Goal: Task Accomplishment & Management: Manage account settings

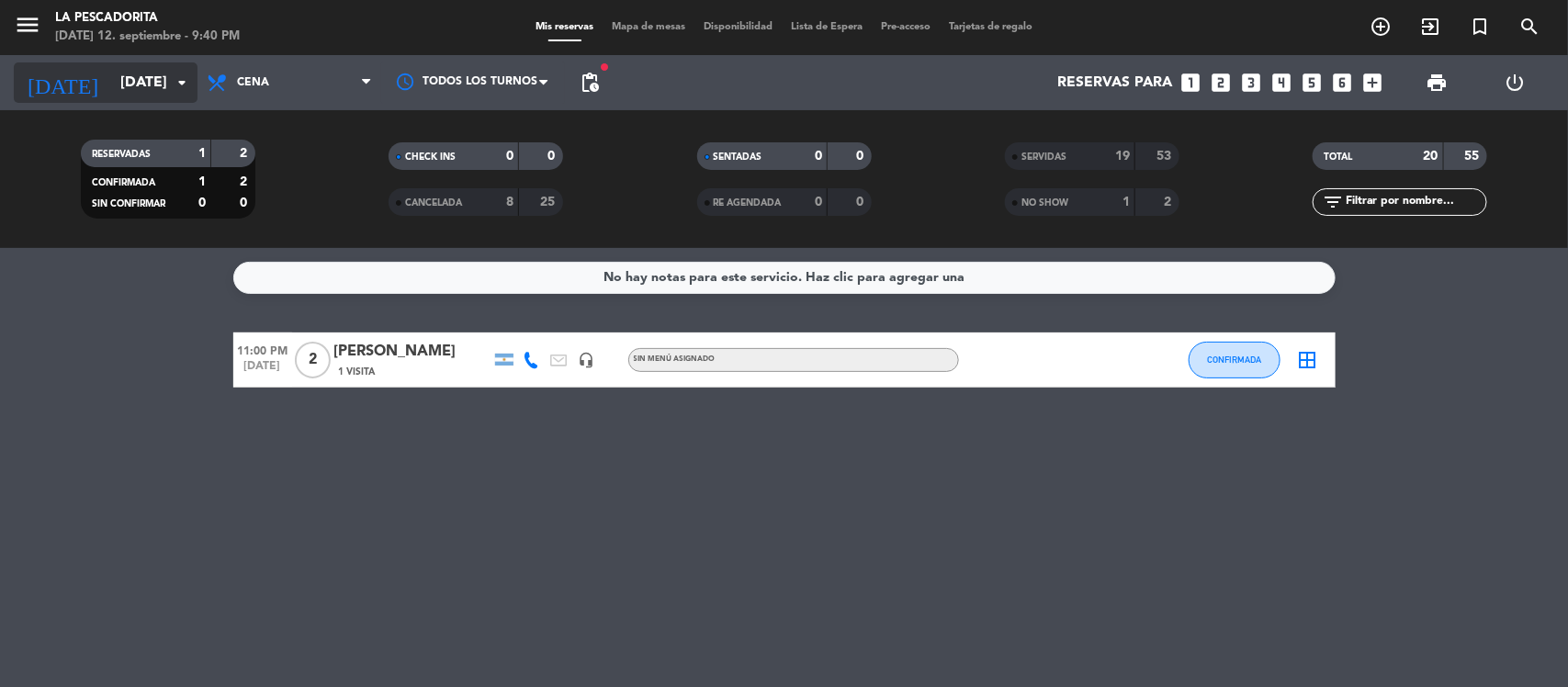
click at [136, 87] on input "[DATE]" at bounding box center [207, 84] width 194 height 36
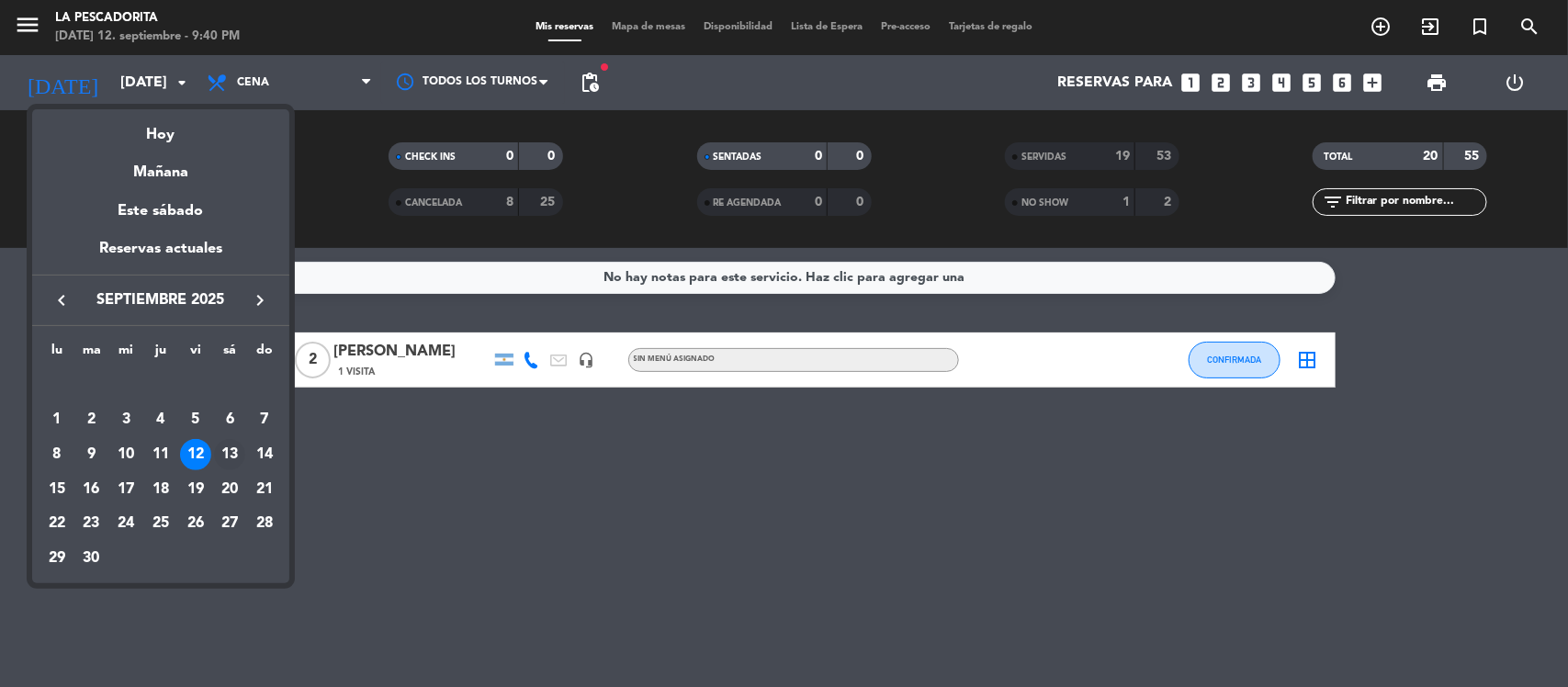
click at [232, 438] on td "13" at bounding box center [230, 454] width 35 height 35
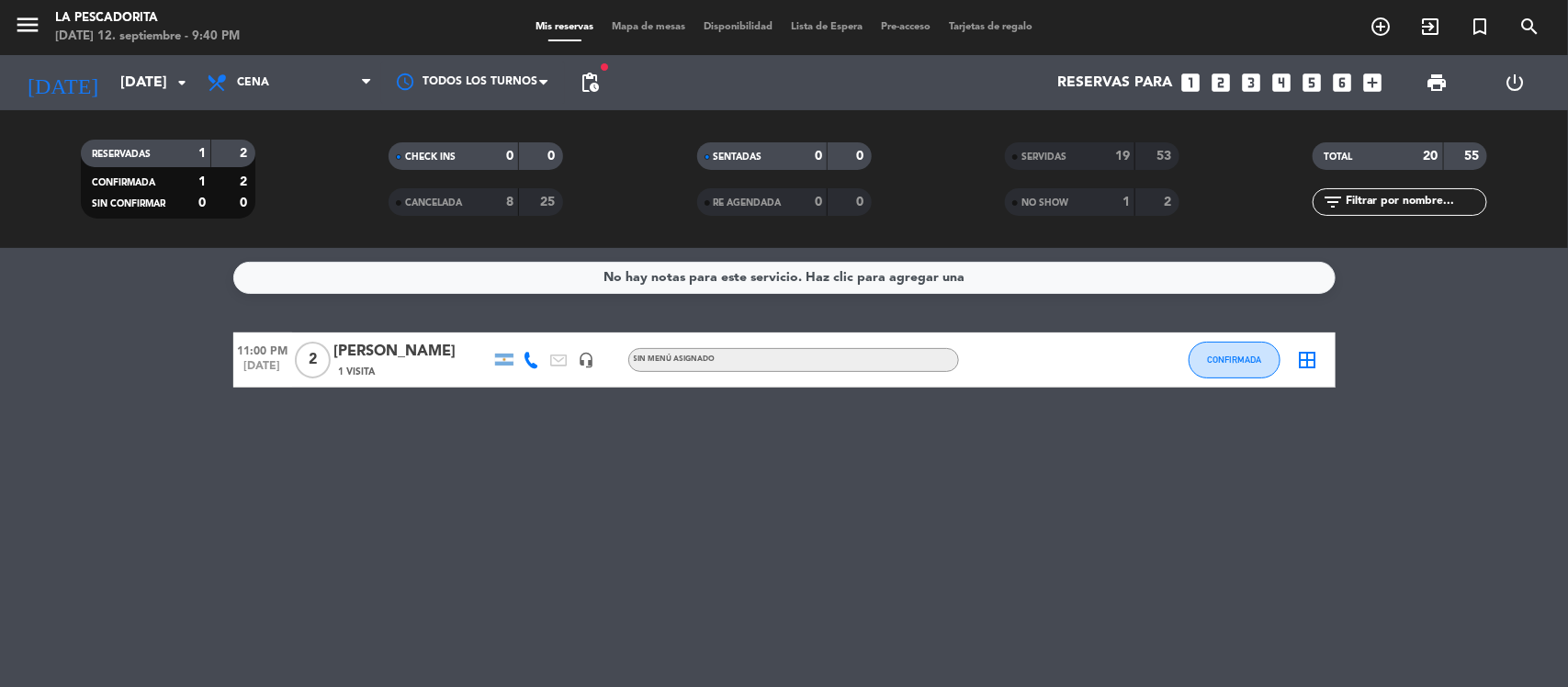
type input "[DATE]"
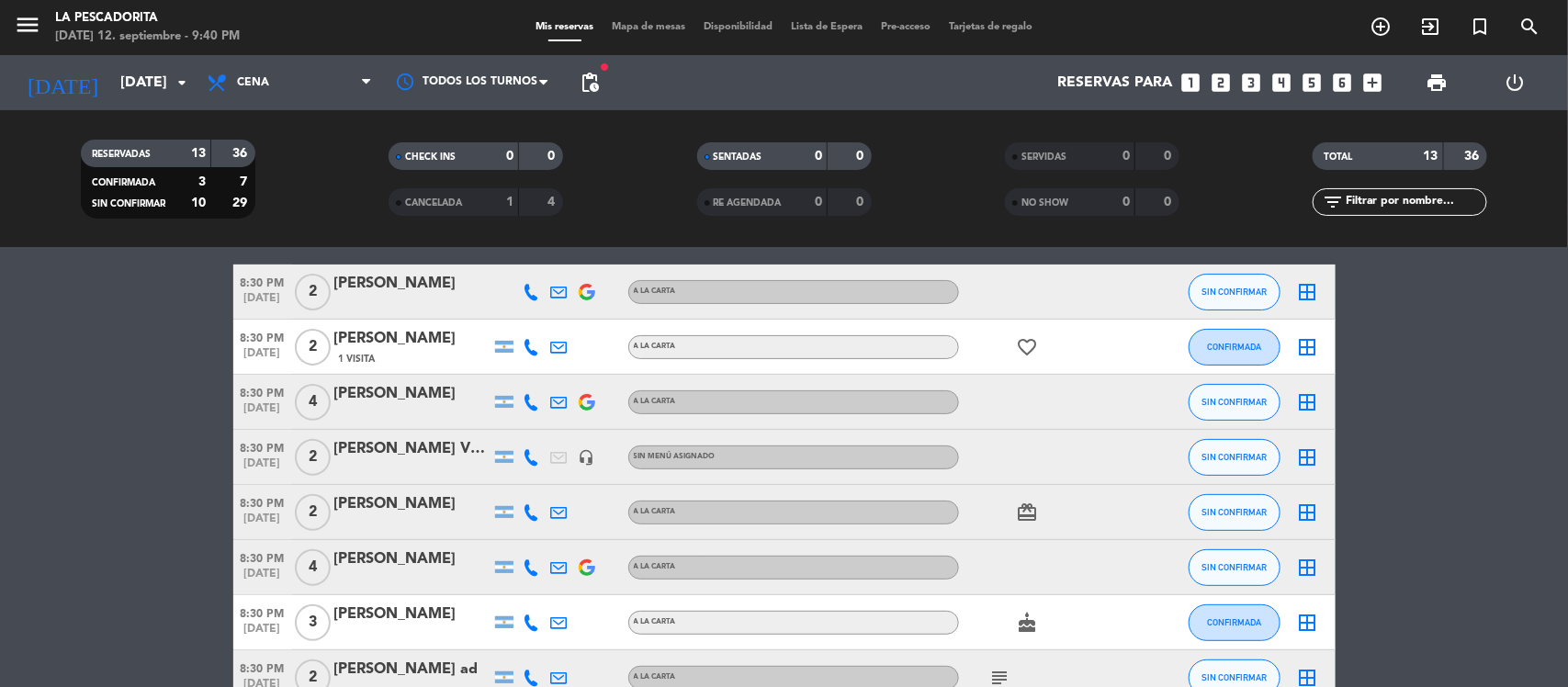
scroll to position [344, 0]
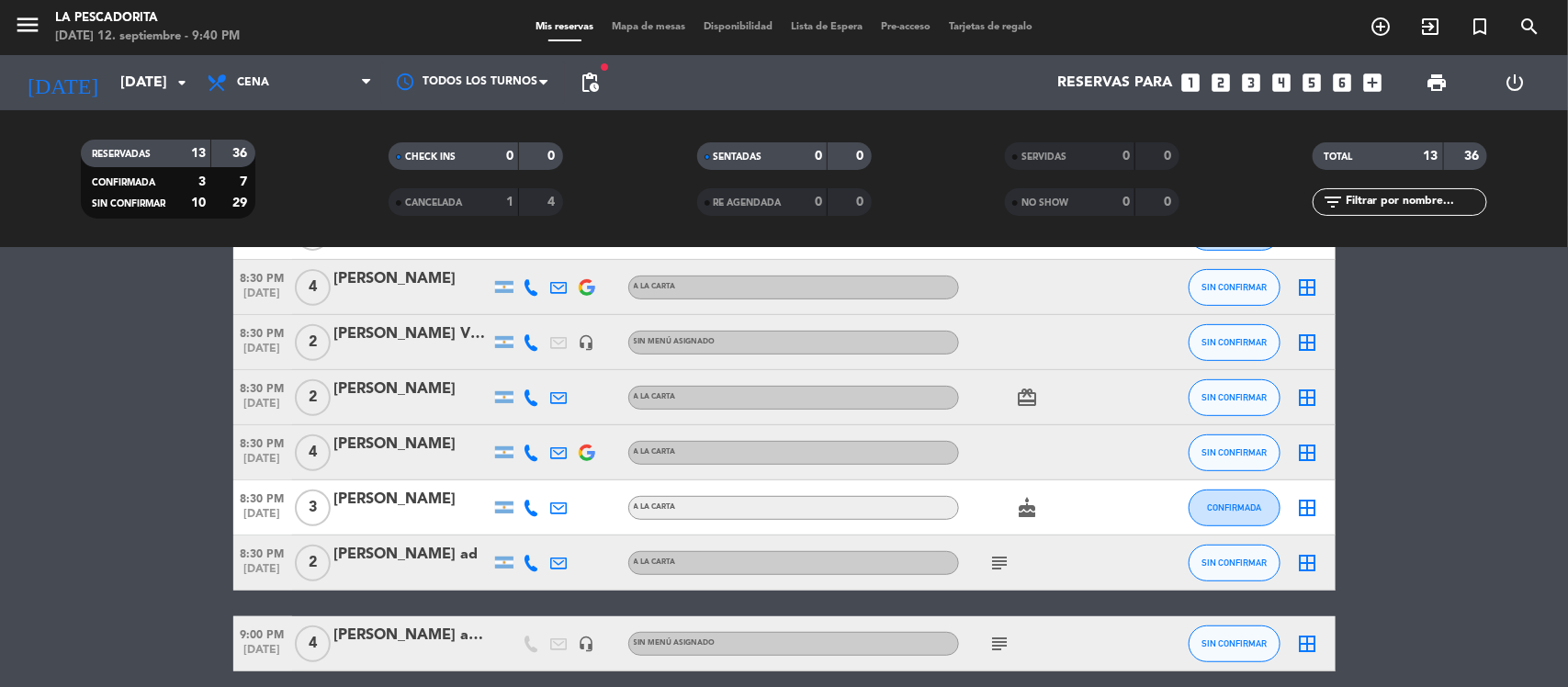
click at [1001, 560] on icon "subject" at bounding box center [1001, 563] width 23 height 23
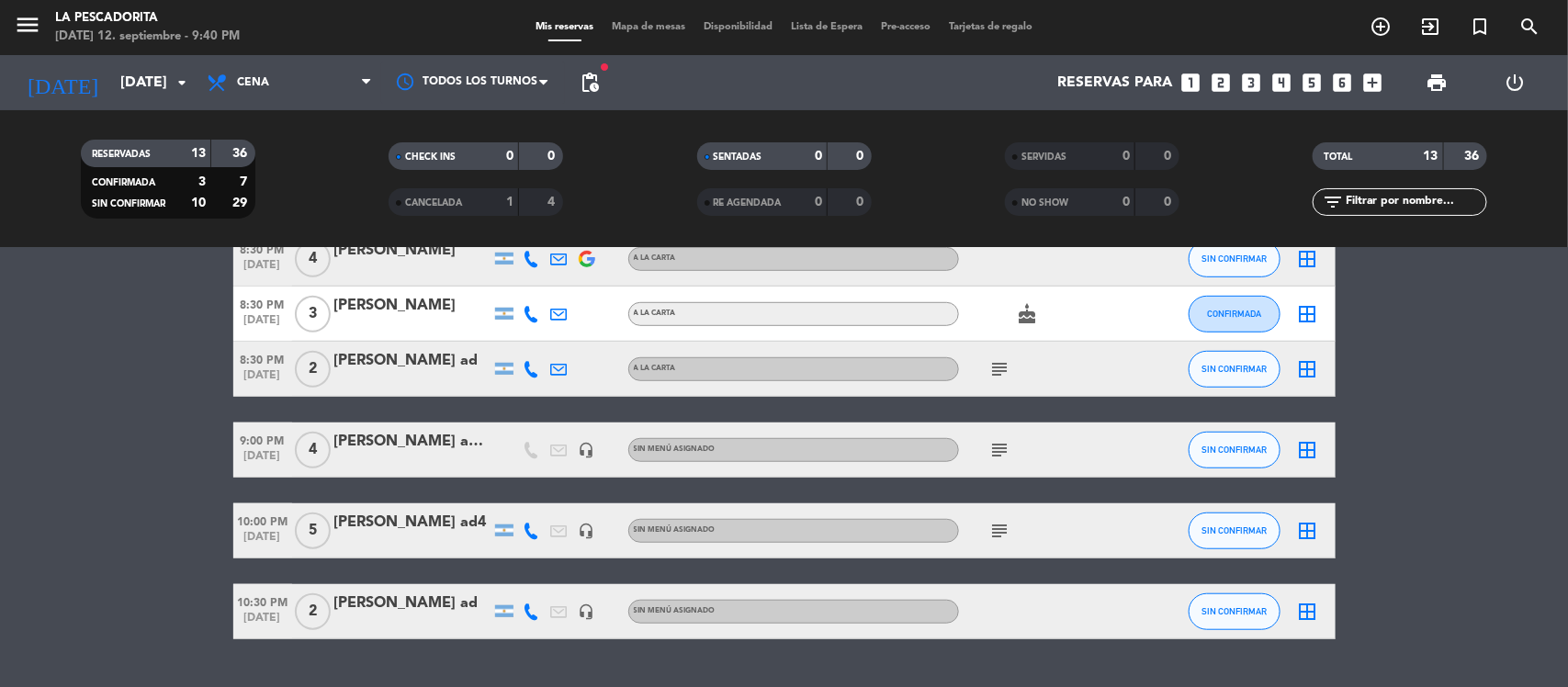
scroll to position [574, 0]
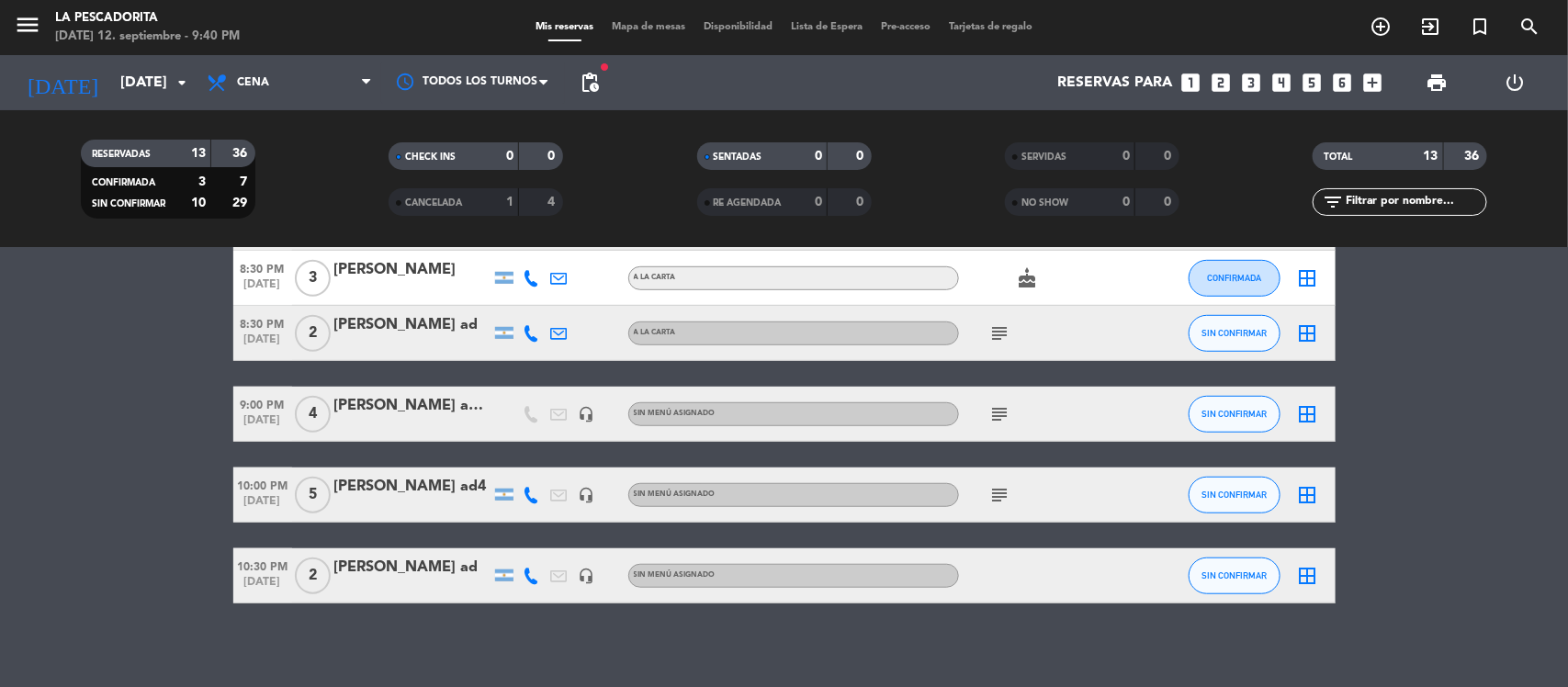
click at [0, 492] on bookings-row "7:00 PM [DATE] 2 [PERSON_NAME] A LA CARTA SIN CONFIRMAR border_all 8:00 PM [DAT…" at bounding box center [784, 180] width 1568 height 846
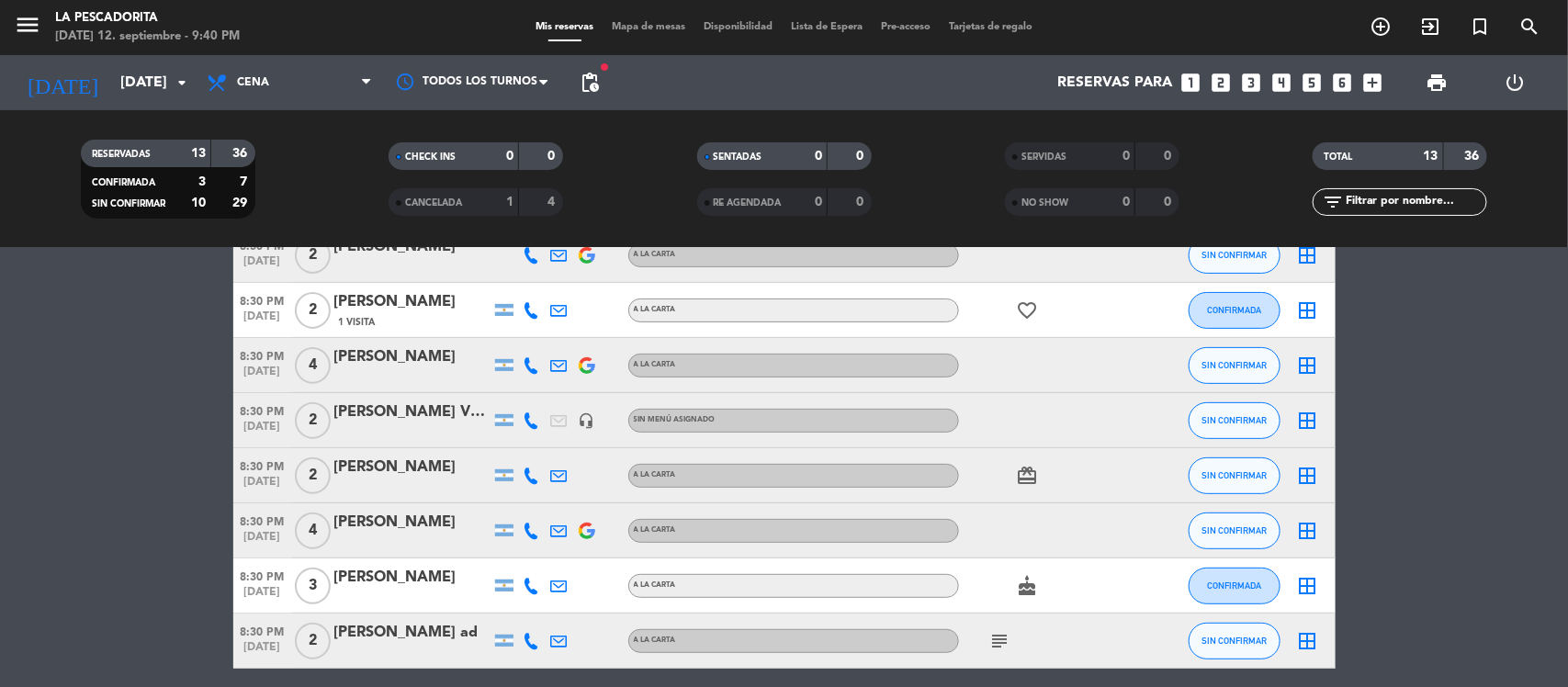
scroll to position [0, 0]
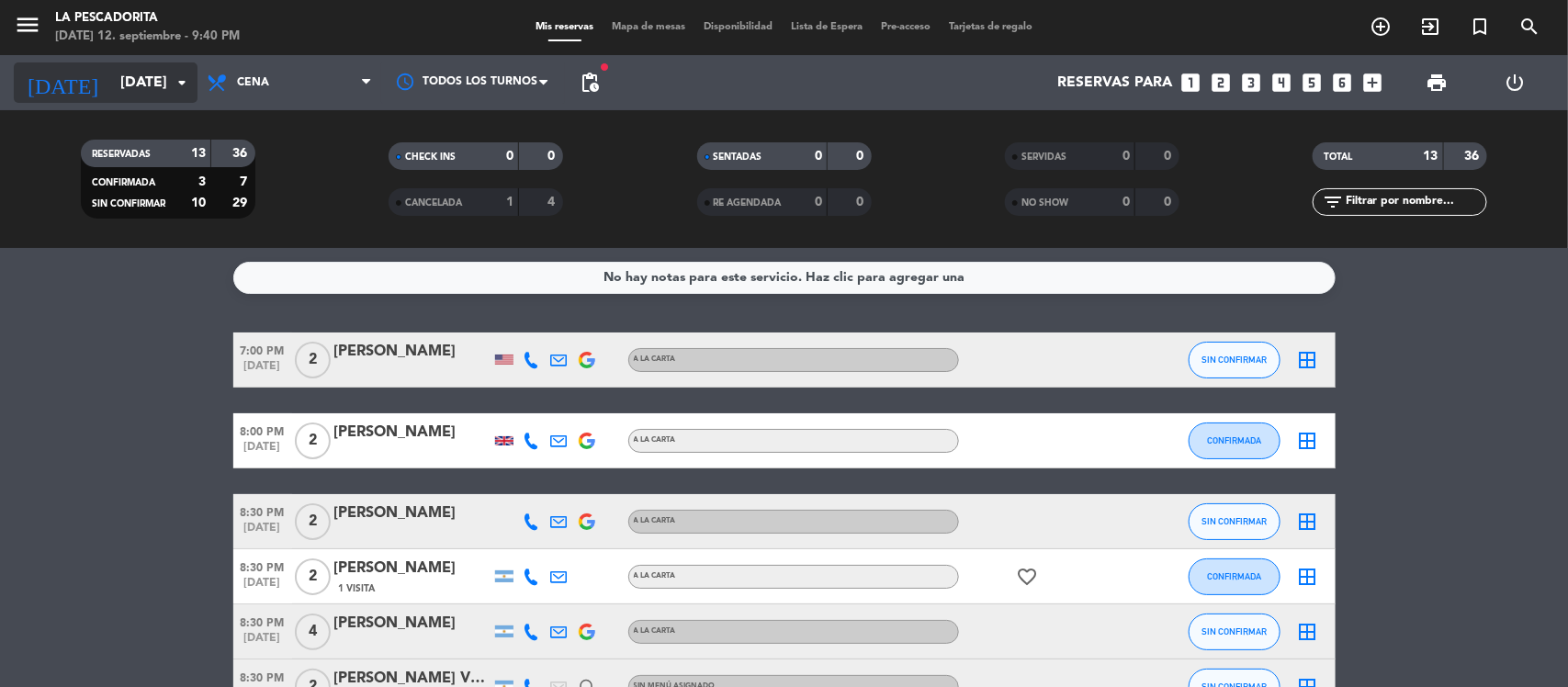
click at [111, 85] on input "[DATE]" at bounding box center [207, 84] width 194 height 36
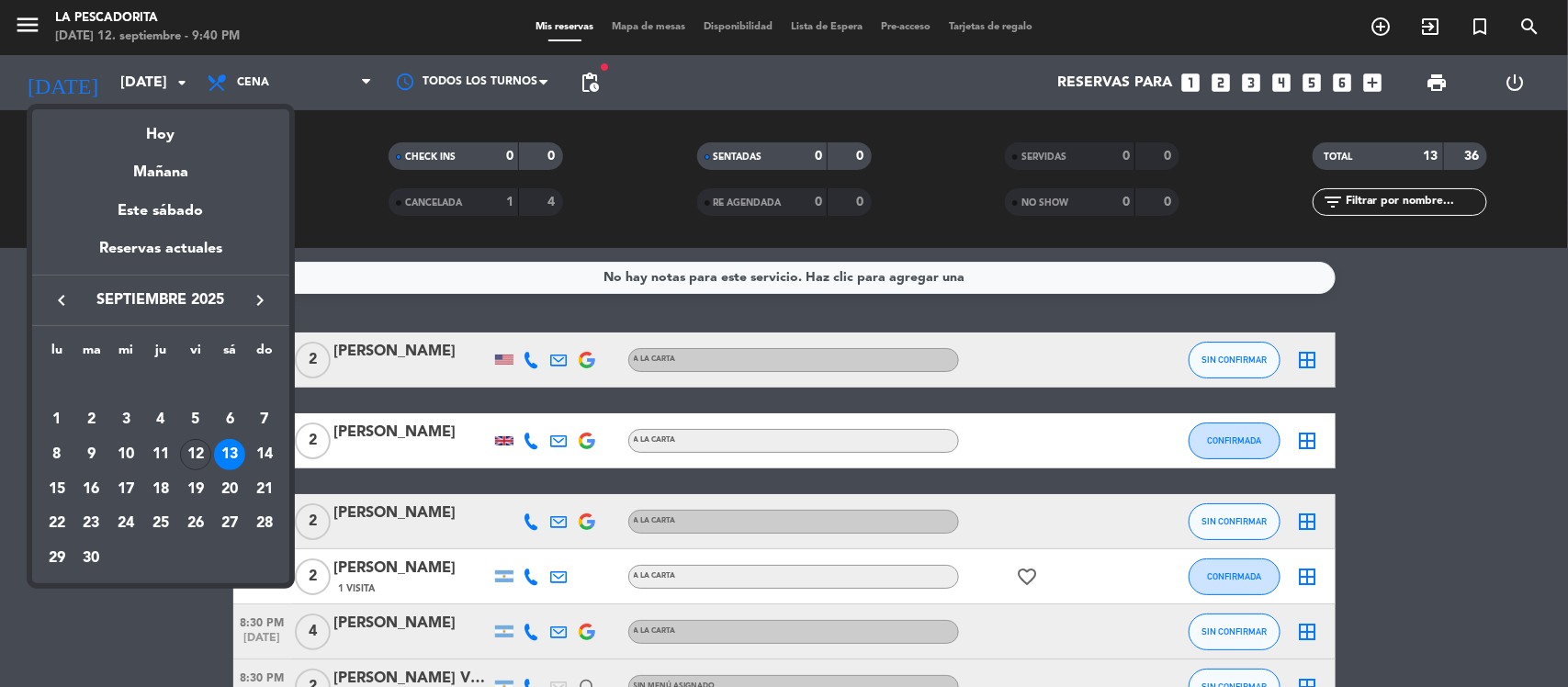
click at [325, 94] on div at bounding box center [784, 344] width 1568 height 687
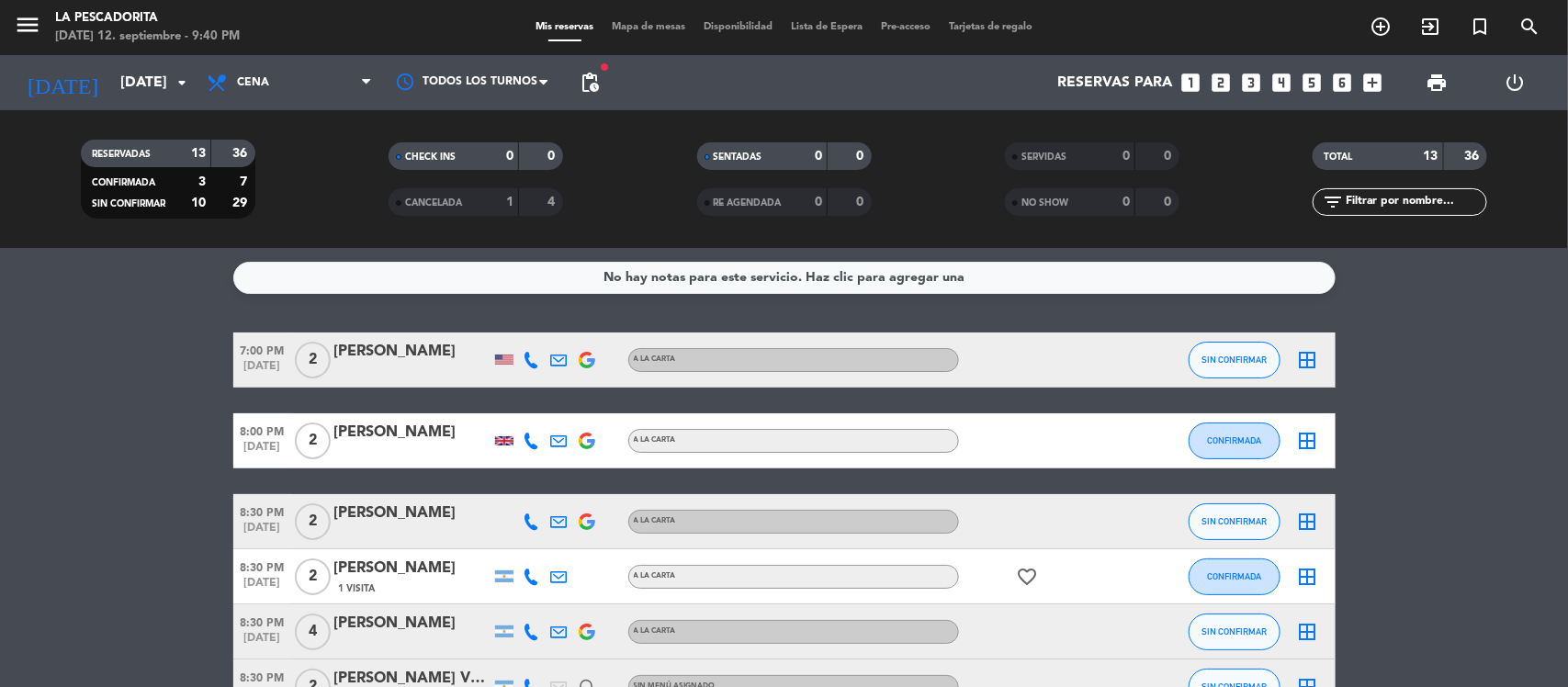
click at [325, 94] on span "Cena" at bounding box center [290, 83] width 184 height 40
click at [327, 162] on div "menu La Pescadorita [DATE] 12. septiembre - 9:40 PM Mis reservas Mapa de mesas …" at bounding box center [784, 124] width 1568 height 248
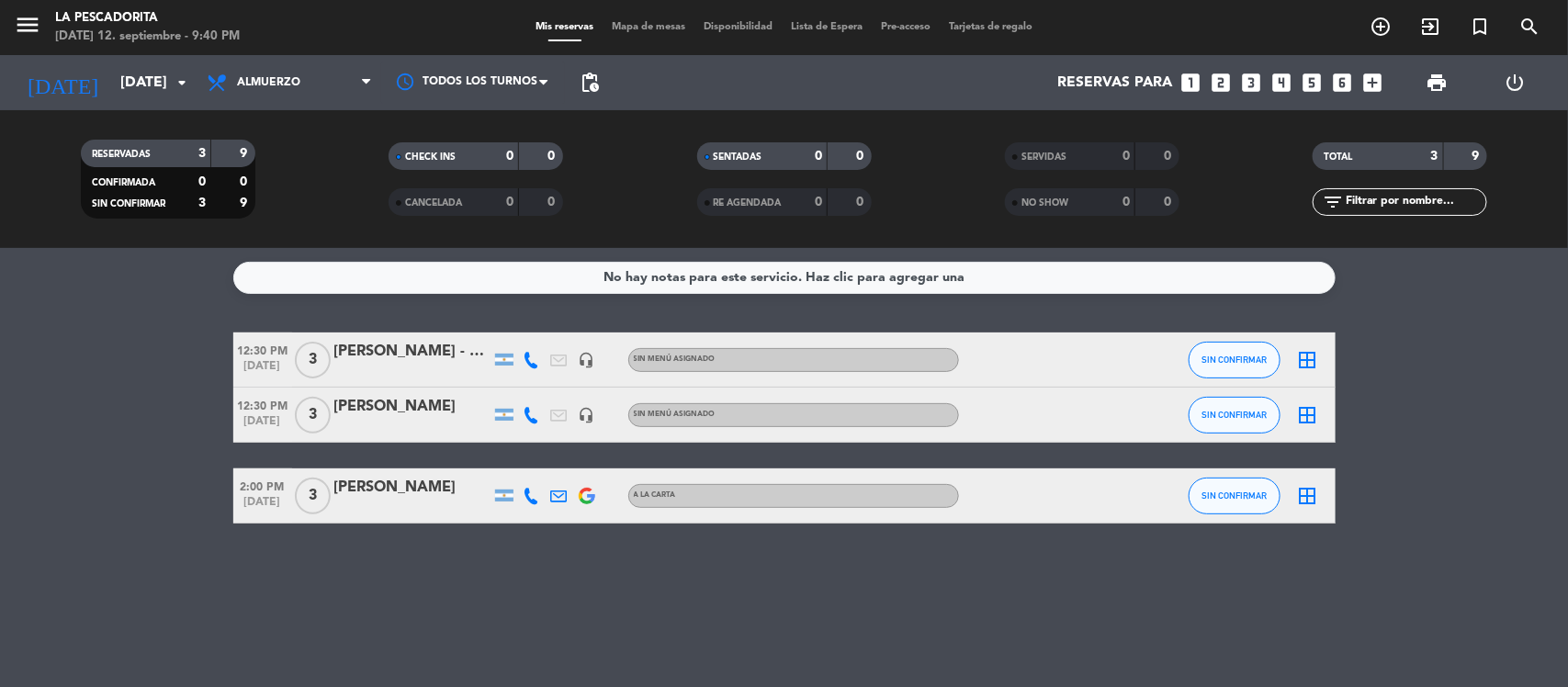
click at [441, 488] on div "[PERSON_NAME]" at bounding box center [412, 487] width 156 height 23
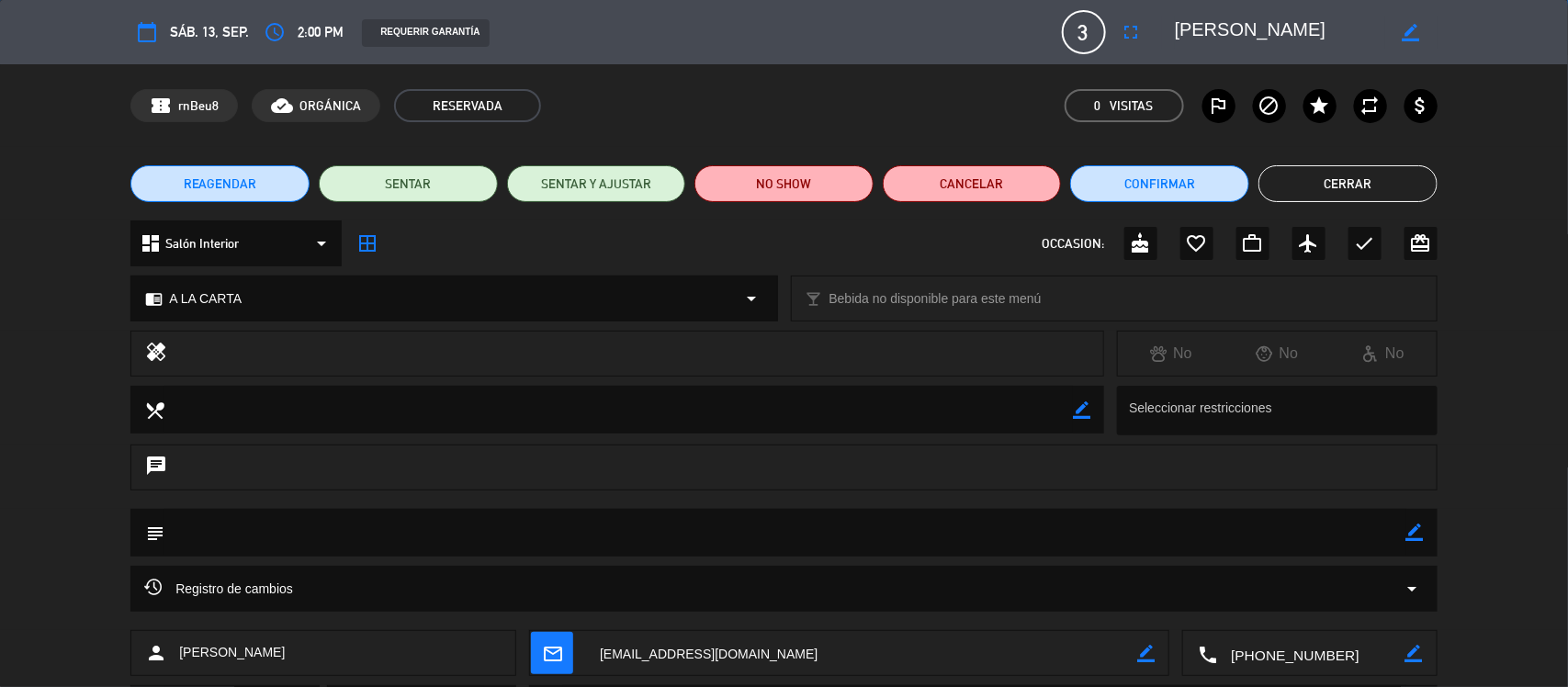
click at [1424, 27] on div "border_color" at bounding box center [1412, 32] width 53 height 33
click at [1406, 27] on icon "border_color" at bounding box center [1411, 32] width 18 height 18
click at [1302, 28] on textarea at bounding box center [1280, 32] width 210 height 33
type textarea "[PERSON_NAME]"
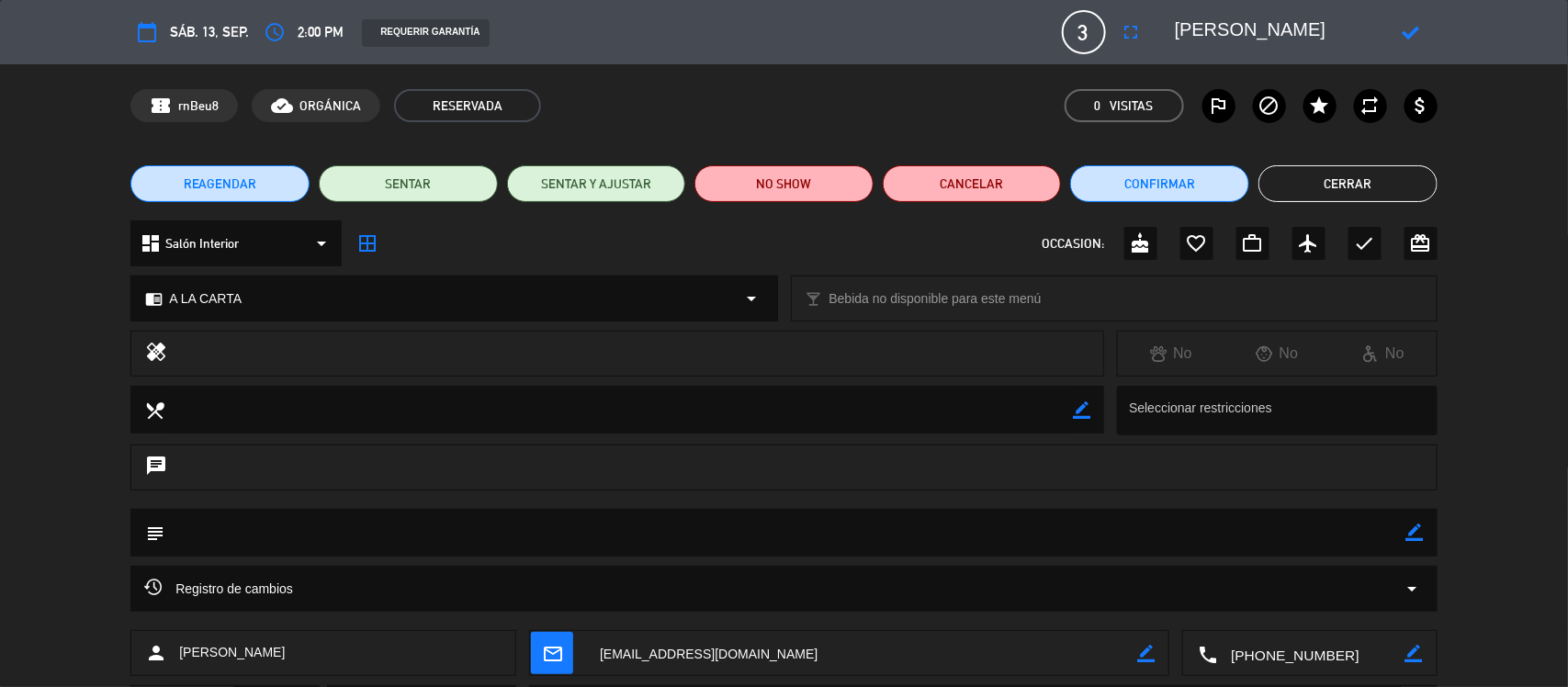
click at [1398, 25] on div at bounding box center [1412, 32] width 53 height 33
click at [1410, 22] on div at bounding box center [1412, 32] width 53 height 33
click at [1403, 34] on icon at bounding box center [1411, 32] width 18 height 18
click at [1298, 182] on button "Cerrar" at bounding box center [1347, 183] width 179 height 37
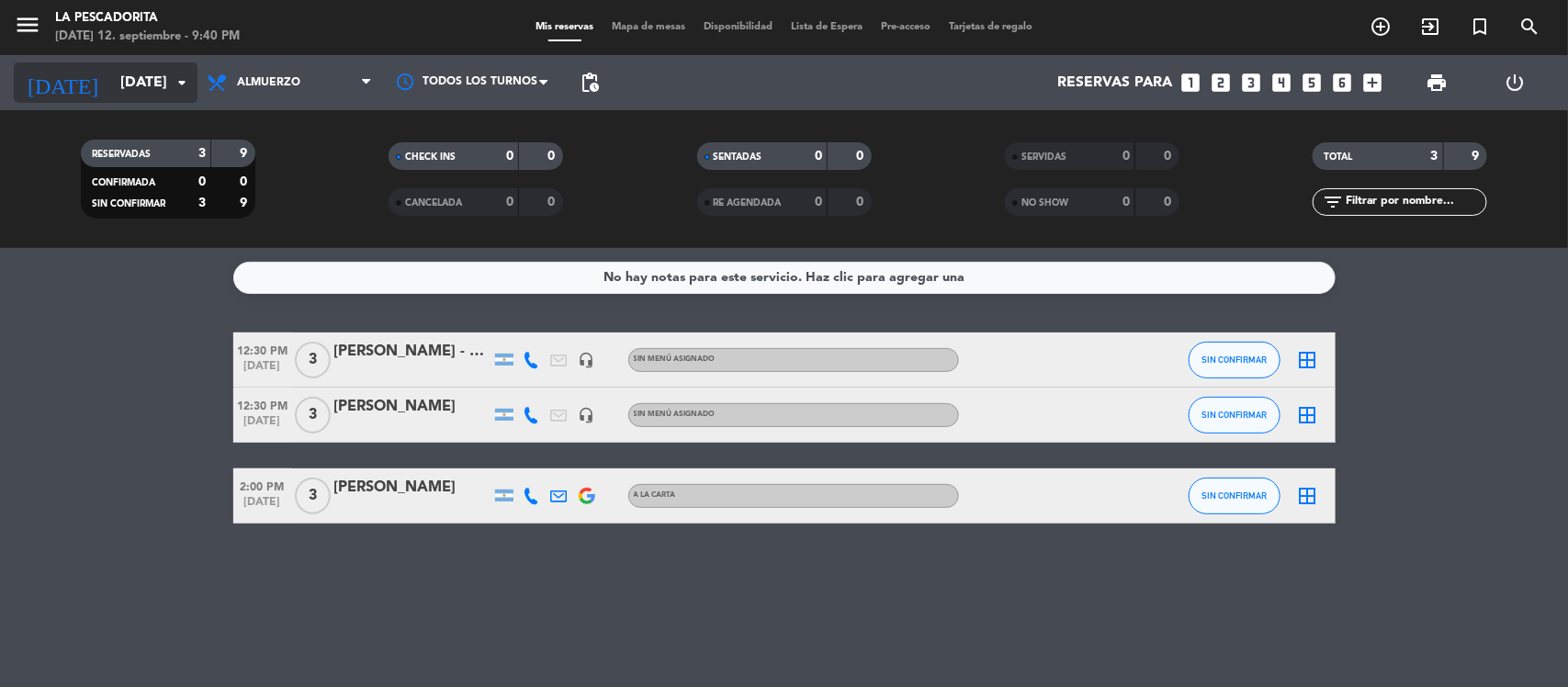
click at [141, 84] on input "[DATE]" at bounding box center [207, 84] width 194 height 36
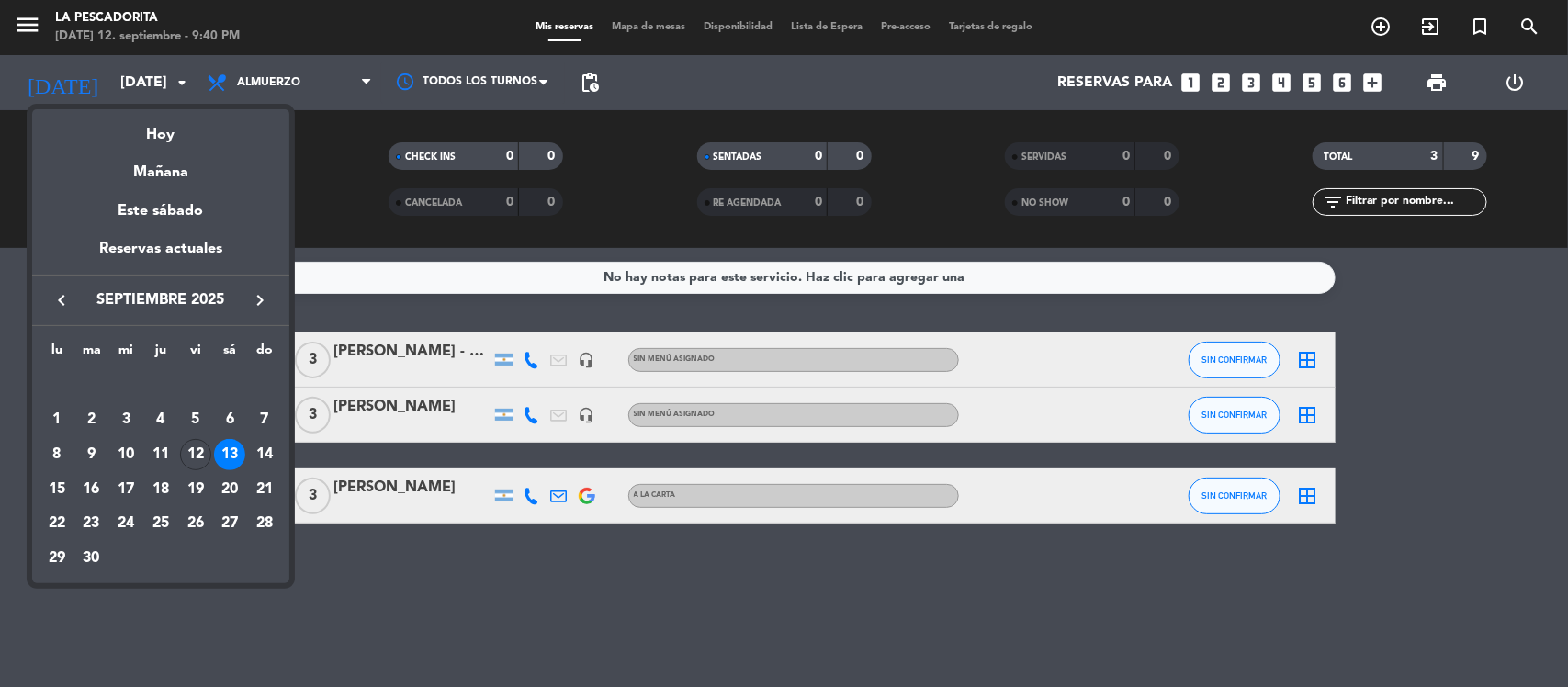
click at [249, 62] on div at bounding box center [784, 344] width 1568 height 687
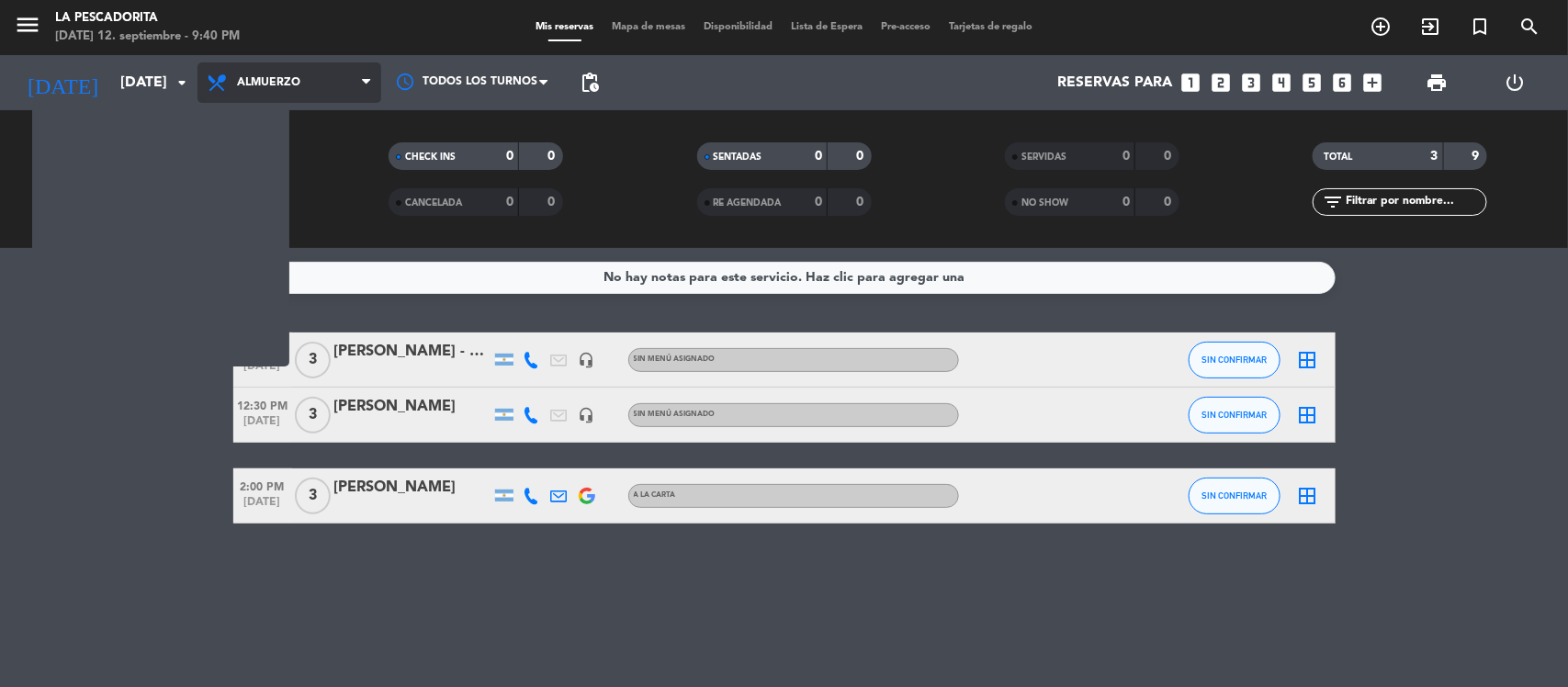
click at [263, 76] on span "Almuerzo" at bounding box center [269, 83] width 64 height 13
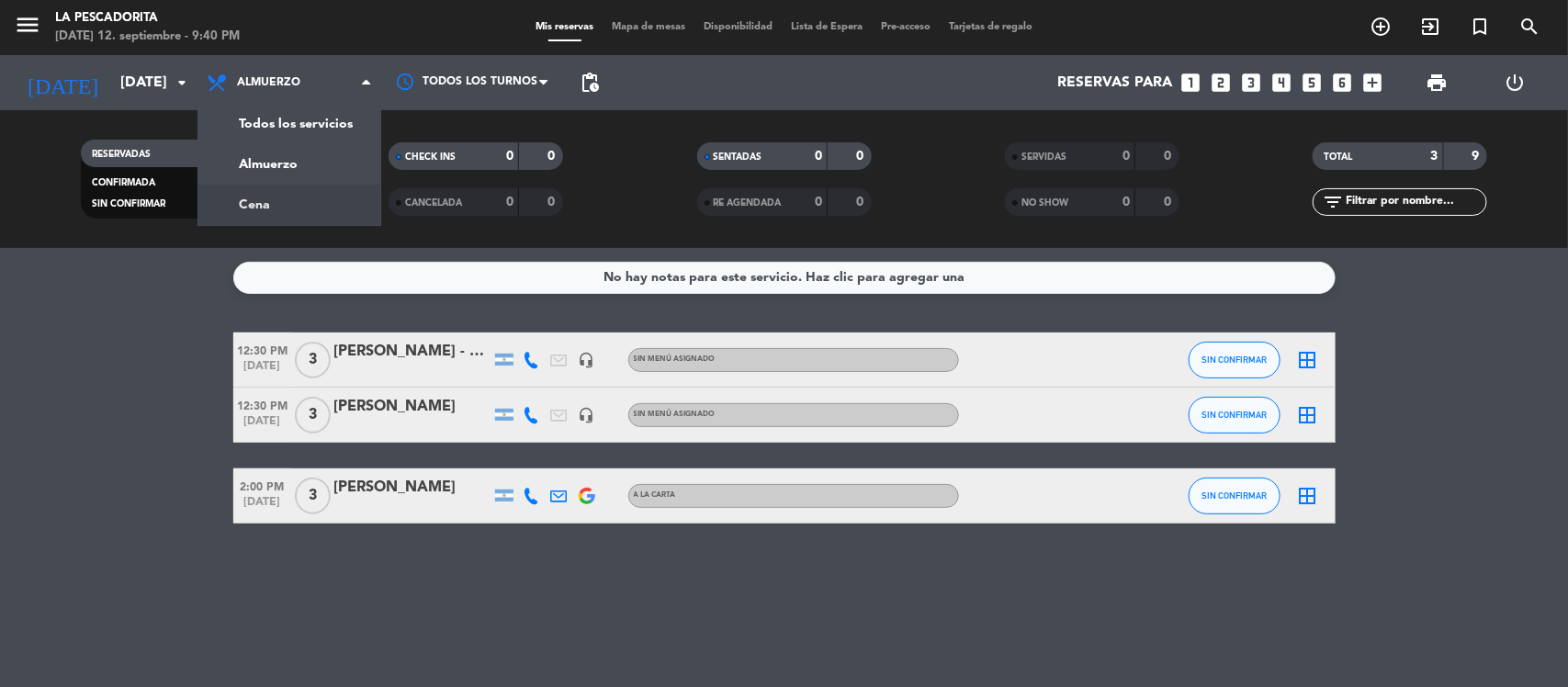
drag, startPoint x: 318, startPoint y: 204, endPoint x: 290, endPoint y: 194, distance: 29.7
click at [315, 204] on div "menu La Pescadorita [DATE] 12. septiembre - 9:40 PM Mis reservas Mapa de mesas …" at bounding box center [784, 124] width 1568 height 248
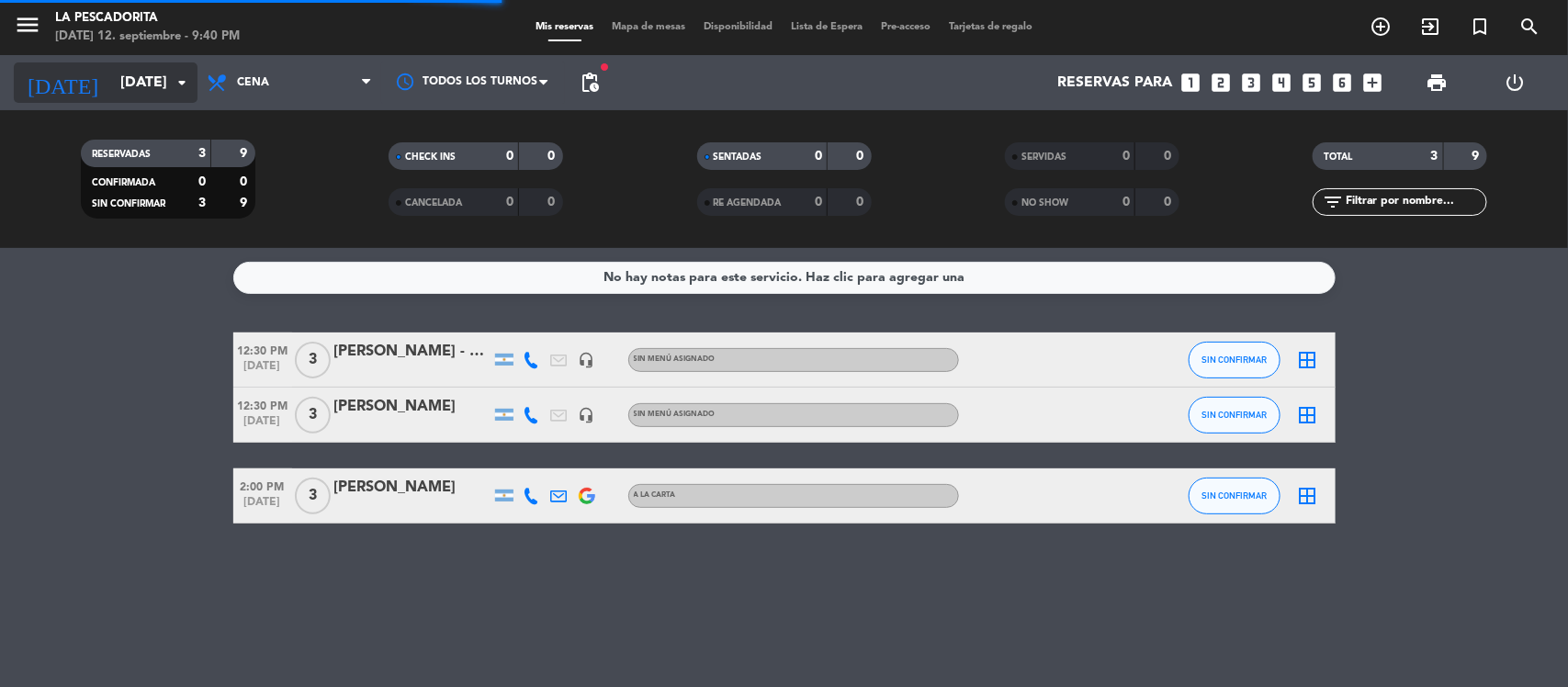
click at [145, 71] on input "[DATE]" at bounding box center [207, 84] width 194 height 36
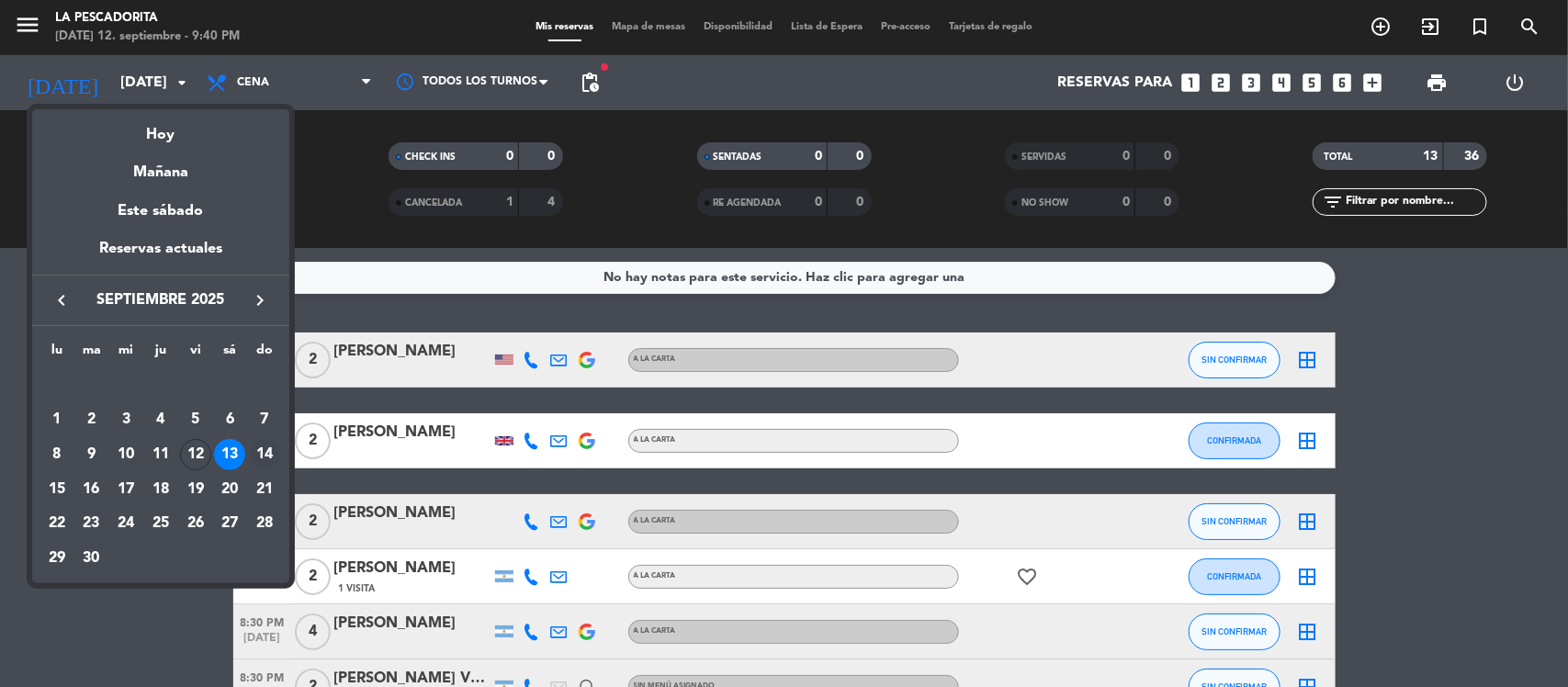
click at [259, 460] on div "14" at bounding box center [264, 454] width 31 height 31
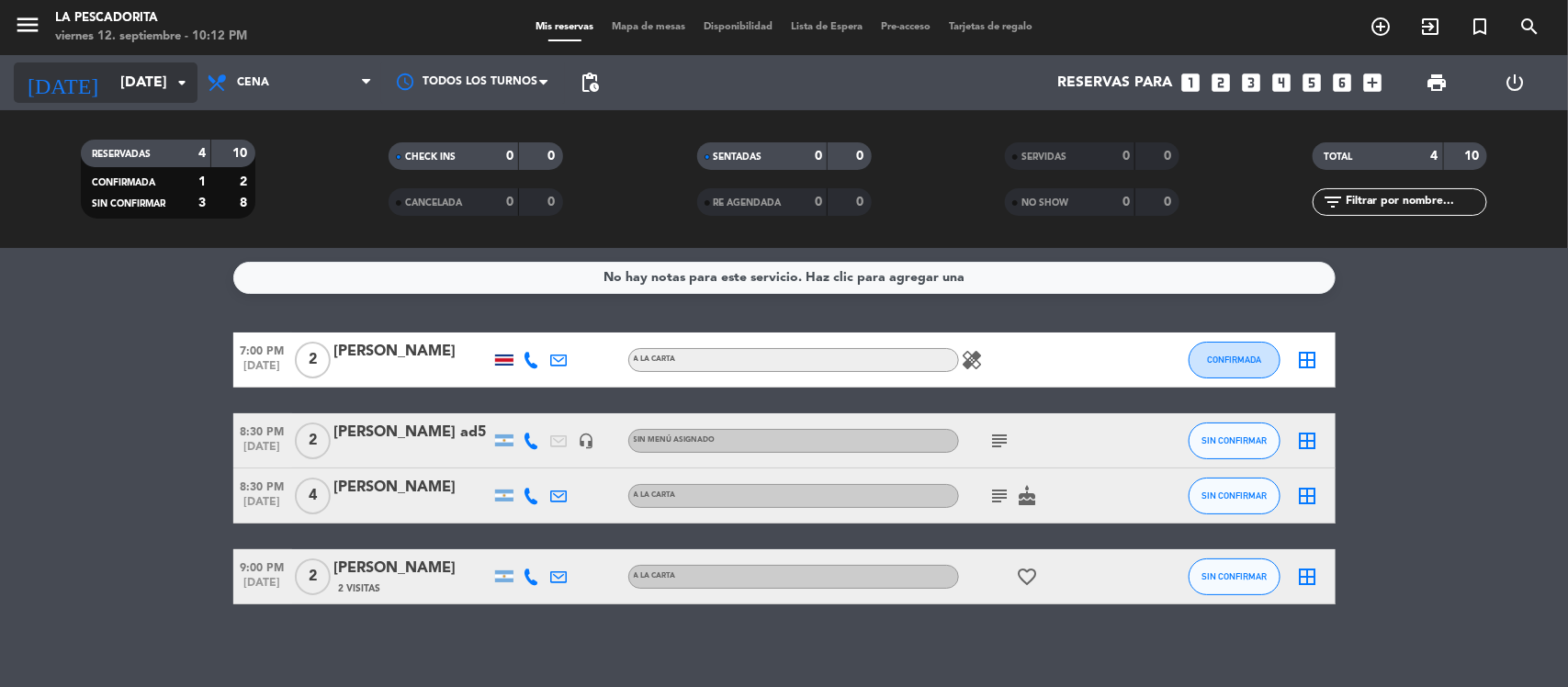
click at [157, 81] on input "[DATE]" at bounding box center [207, 84] width 194 height 36
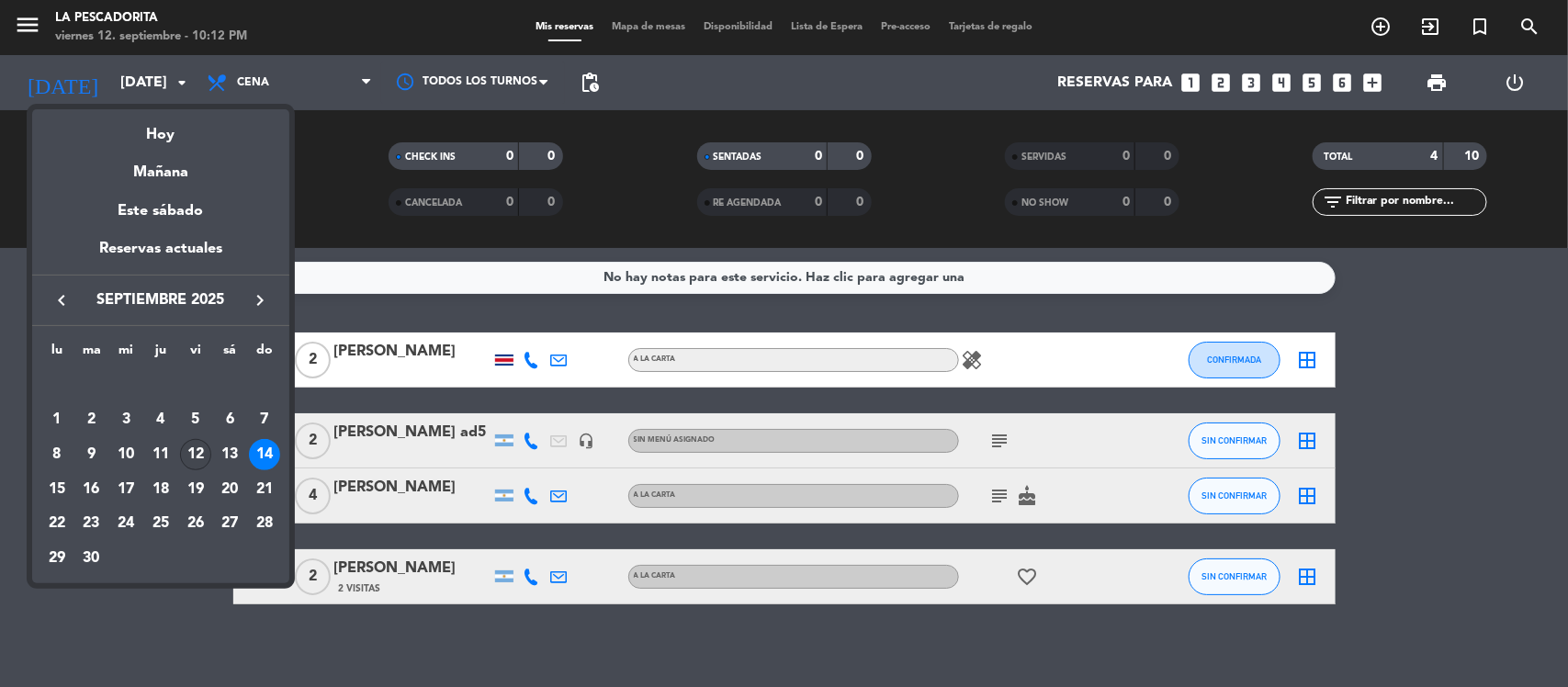
click at [202, 457] on div "12" at bounding box center [195, 454] width 31 height 31
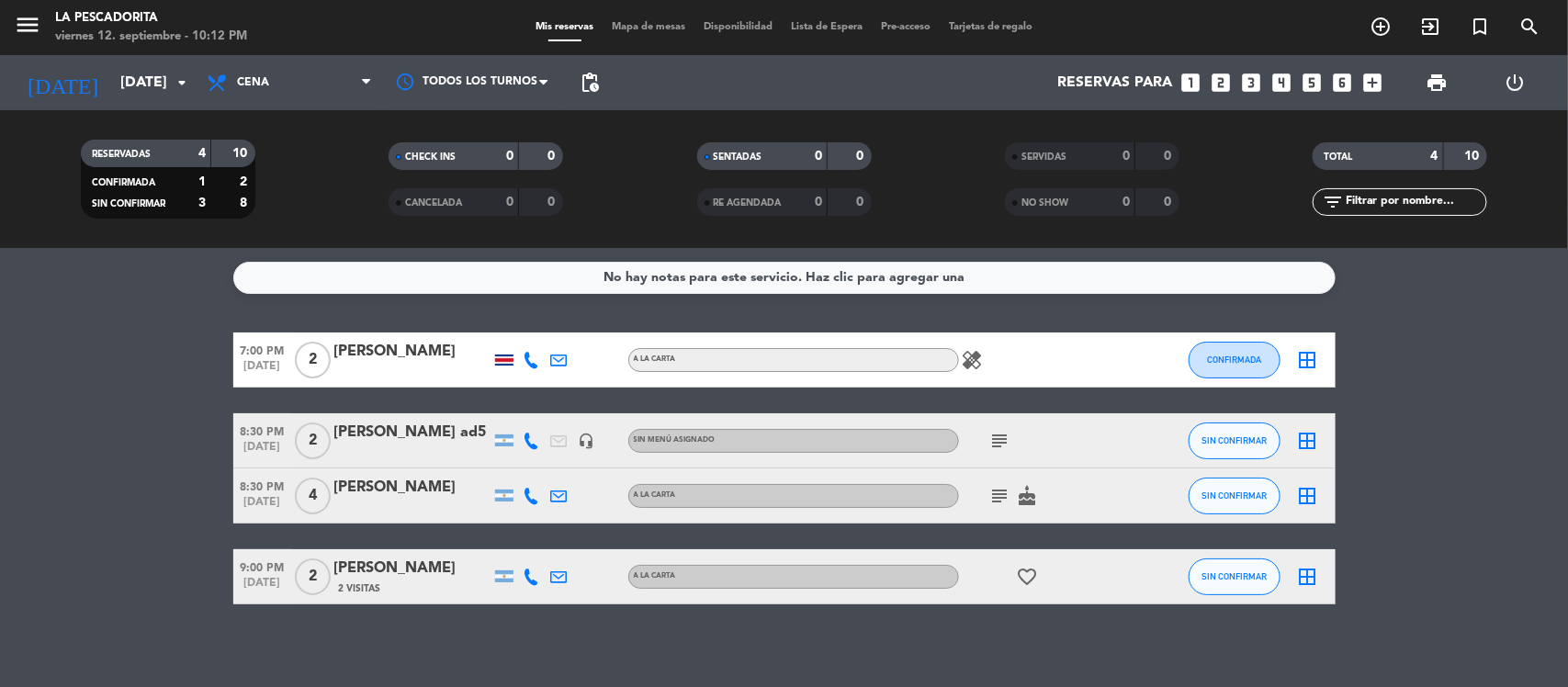
type input "[DATE]"
